Goal: Navigation & Orientation: Find specific page/section

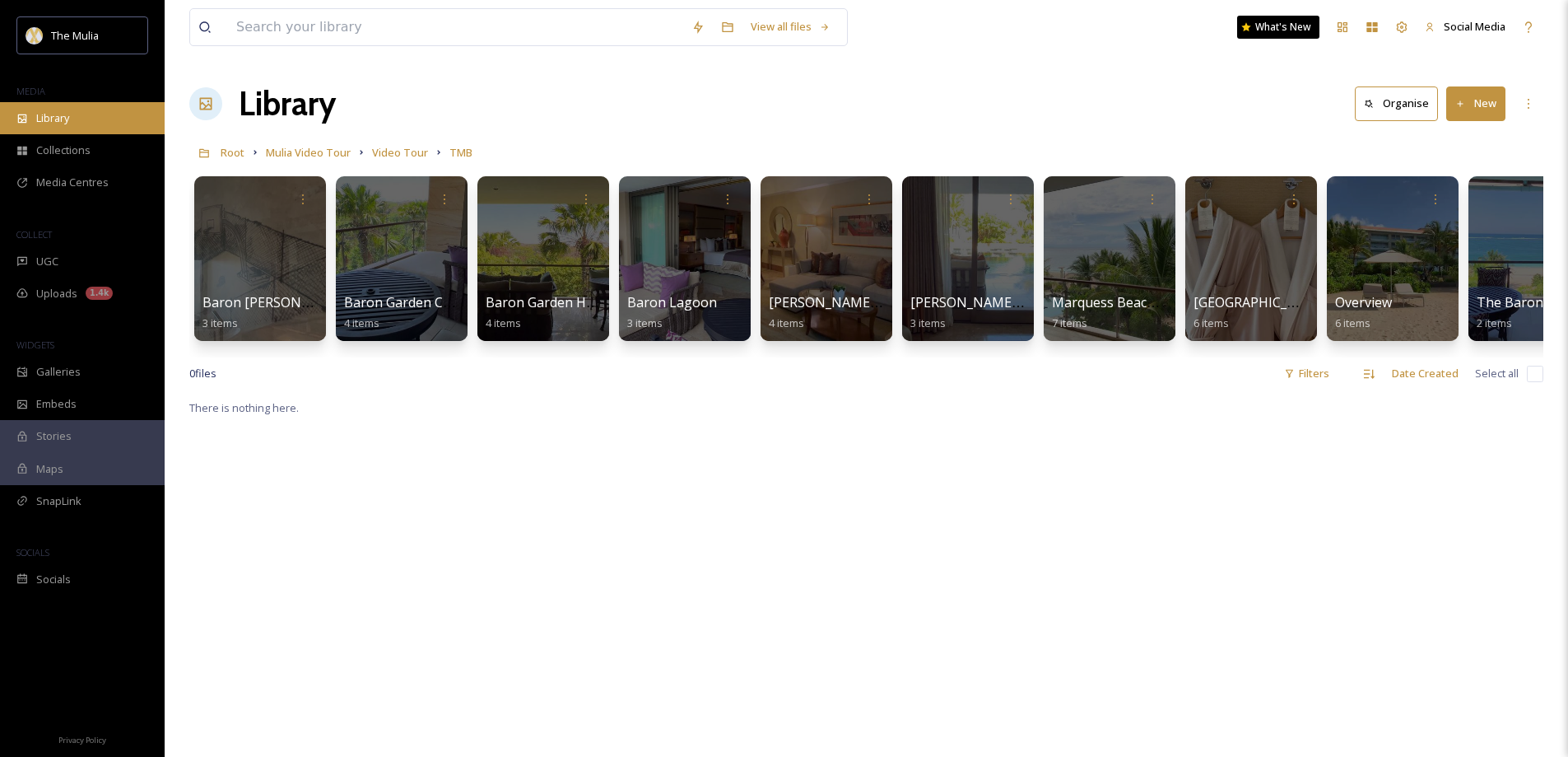
click at [61, 115] on span "Library" at bounding box center [53, 118] width 33 height 16
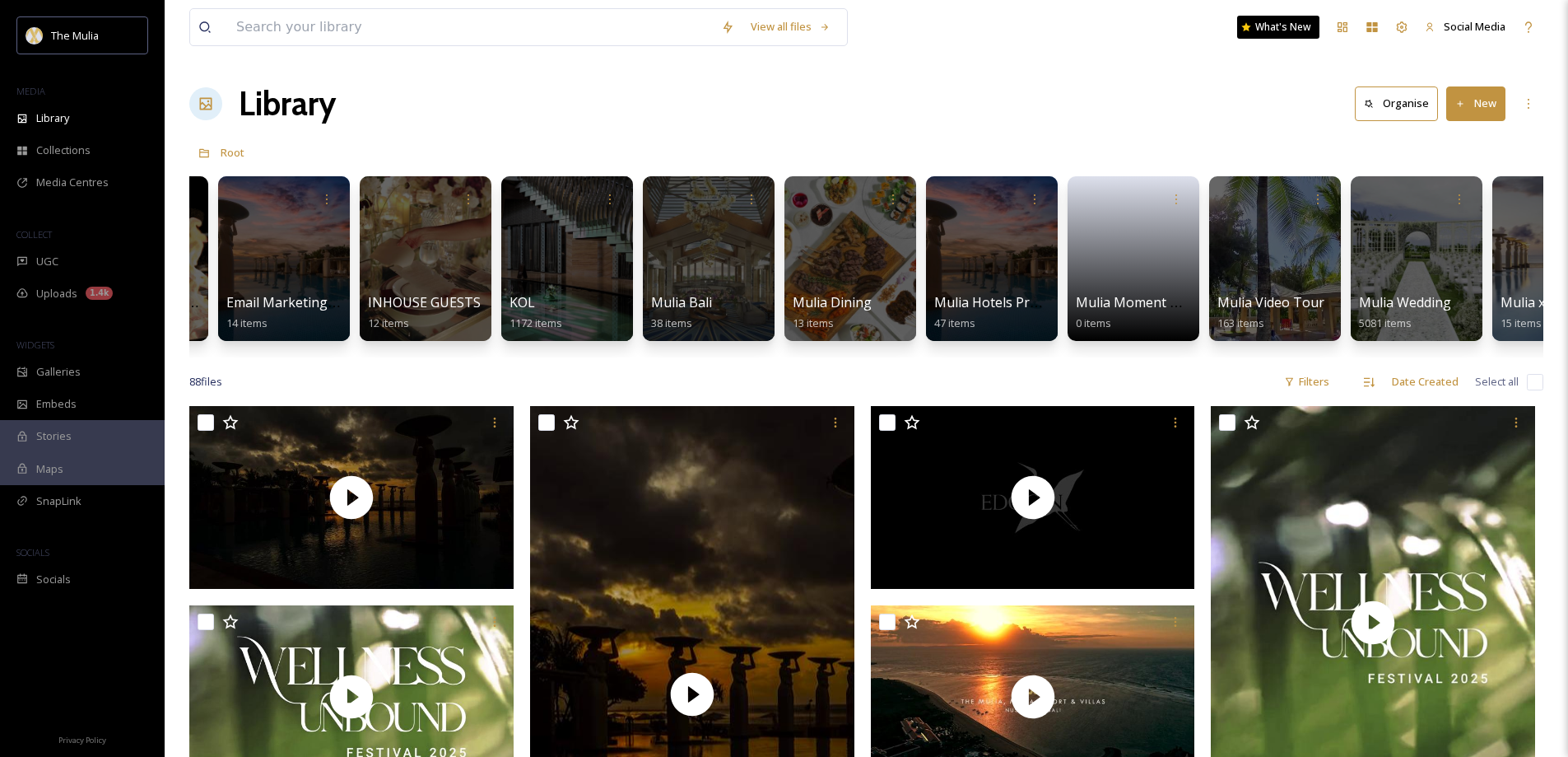
scroll to position [0, 970]
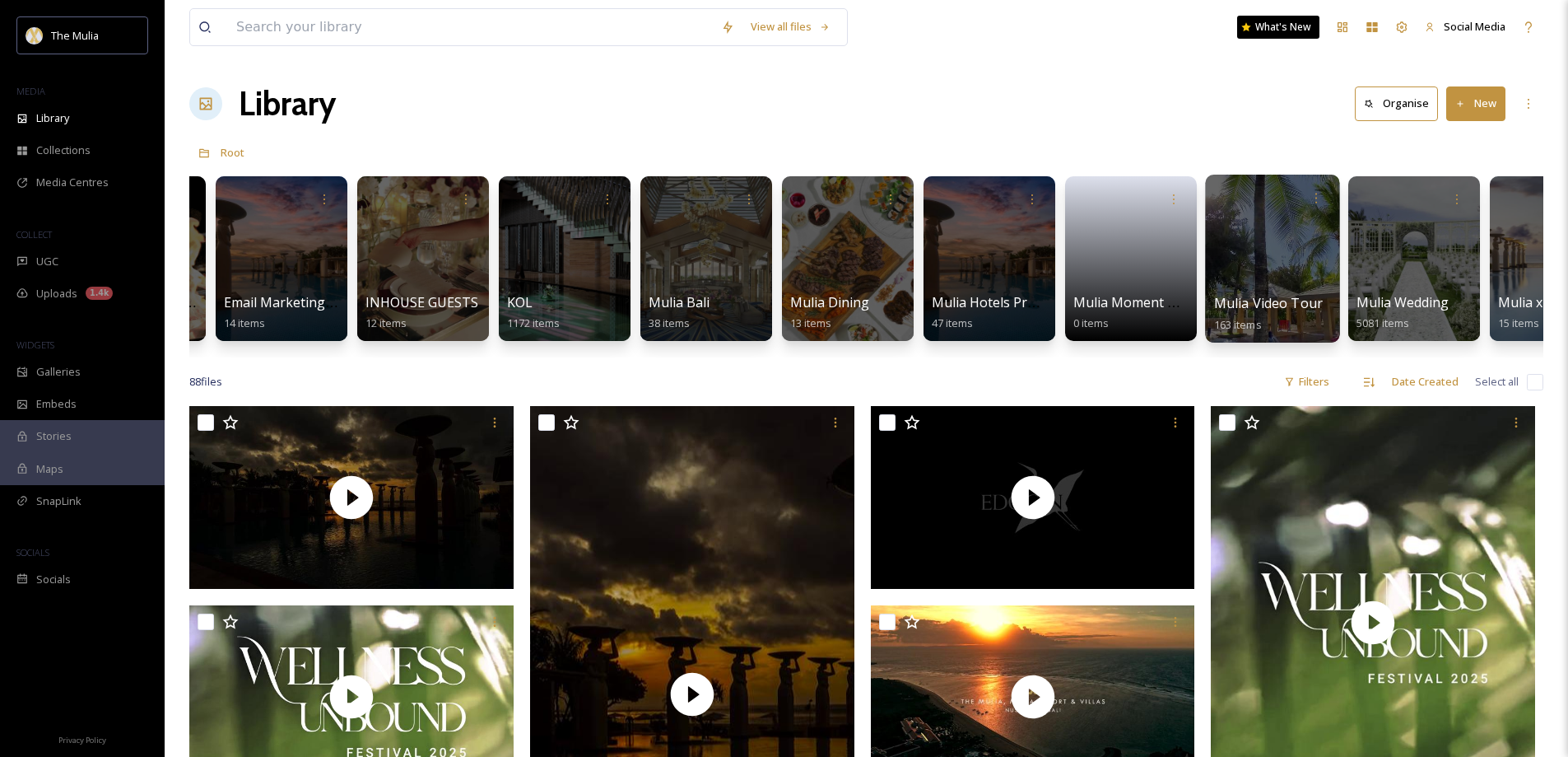
click at [1232, 312] on span "Mulia Video Tour" at bounding box center [1268, 303] width 110 height 18
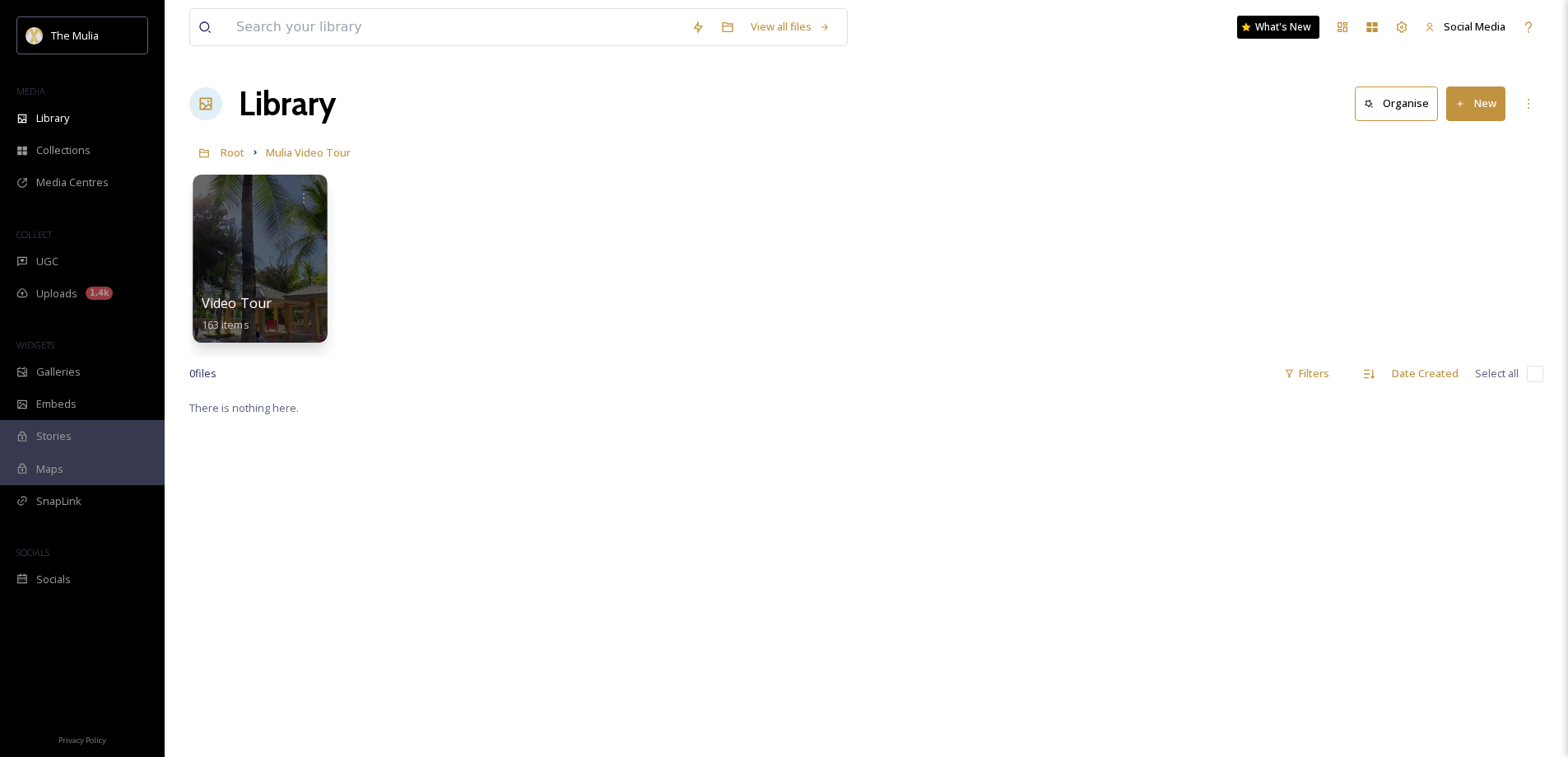
click at [253, 301] on span "Video Tour" at bounding box center [236, 303] width 71 height 18
